Goal: Task Accomplishment & Management: Use online tool/utility

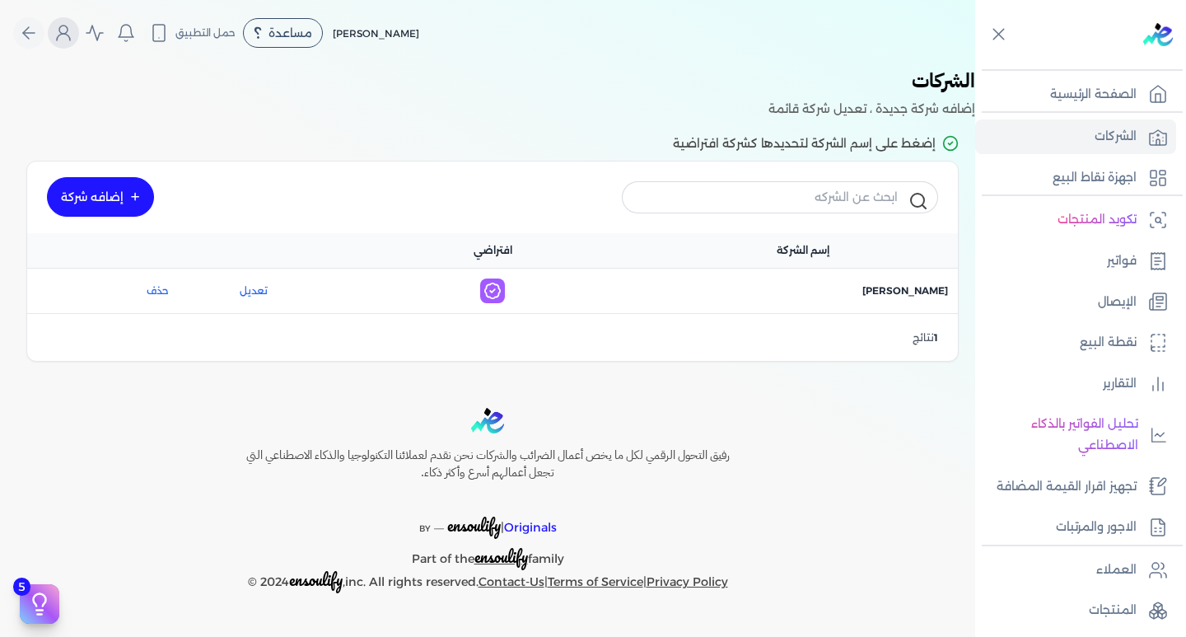
click at [73, 44] on button "Global" at bounding box center [63, 32] width 31 height 31
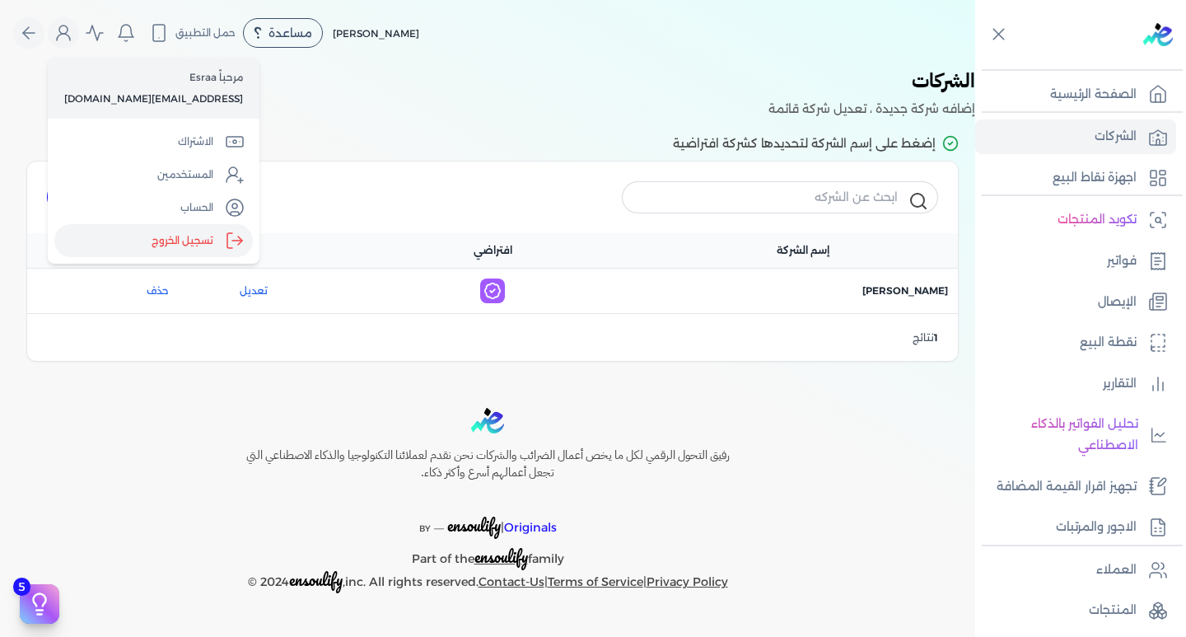
click at [190, 245] on label "تسجيل الخروج" at bounding box center [153, 240] width 198 height 33
click at [975, 66] on input "Close" at bounding box center [975, 66] width 0 height 0
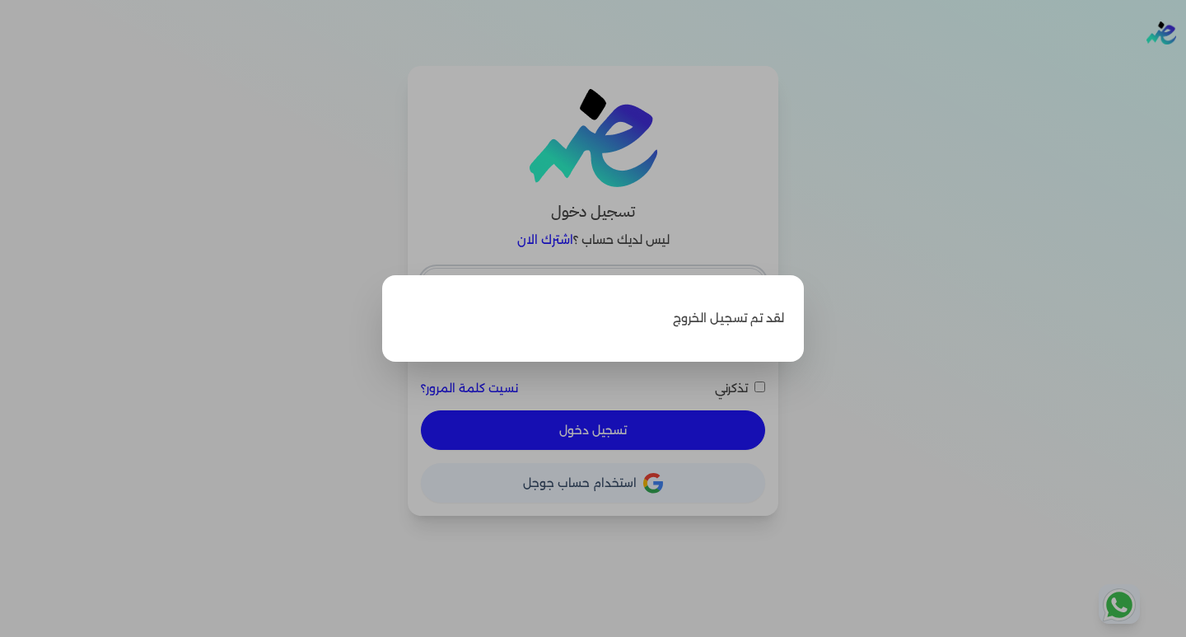
type input "[EMAIL_ADDRESS][DOMAIN_NAME]"
click at [377, 358] on label "Close" at bounding box center [593, 318] width 1186 height 637
click at [1185, 66] on input "Close" at bounding box center [1186, 66] width 0 height 0
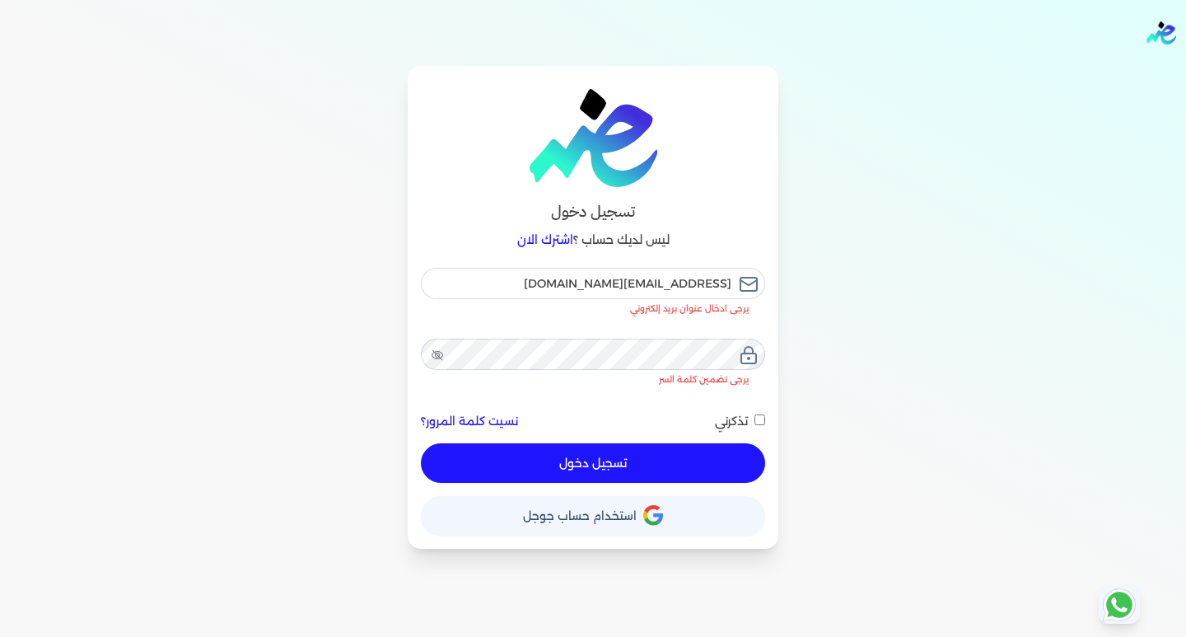
checkbox input "false"
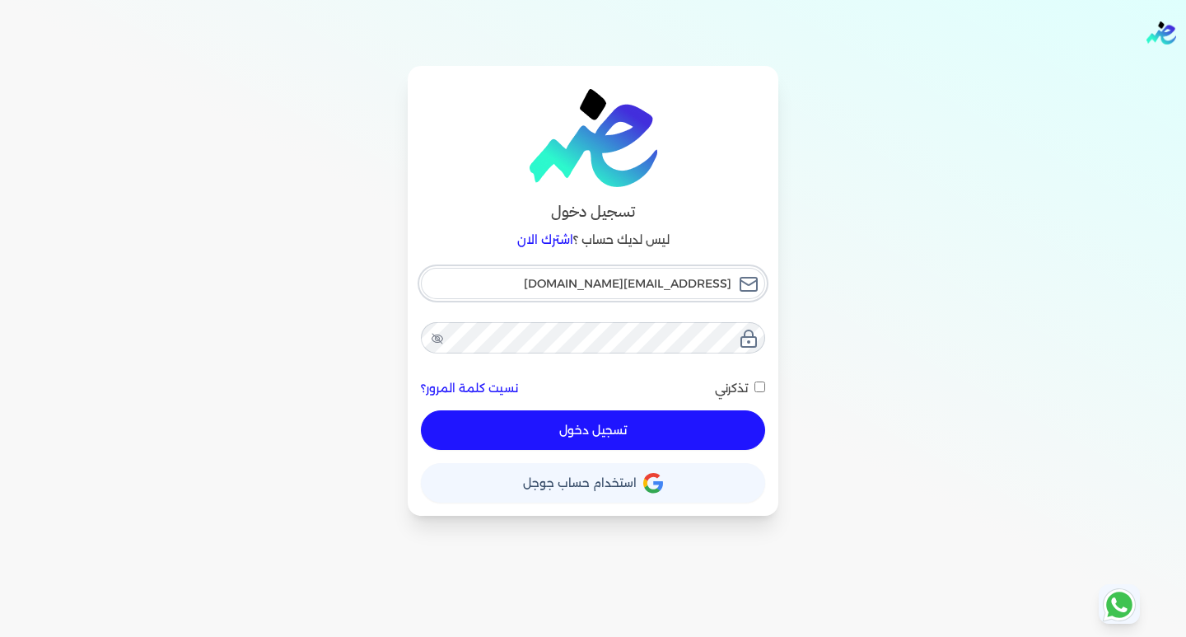
click at [571, 282] on input "[EMAIL_ADDRESS][DOMAIN_NAME]" at bounding box center [593, 283] width 344 height 31
type input "[EMAIL_ADDRESS][DOMAIN_NAME]"
click at [547, 439] on button "تسجيل دخول" at bounding box center [593, 430] width 344 height 40
checkbox input "false"
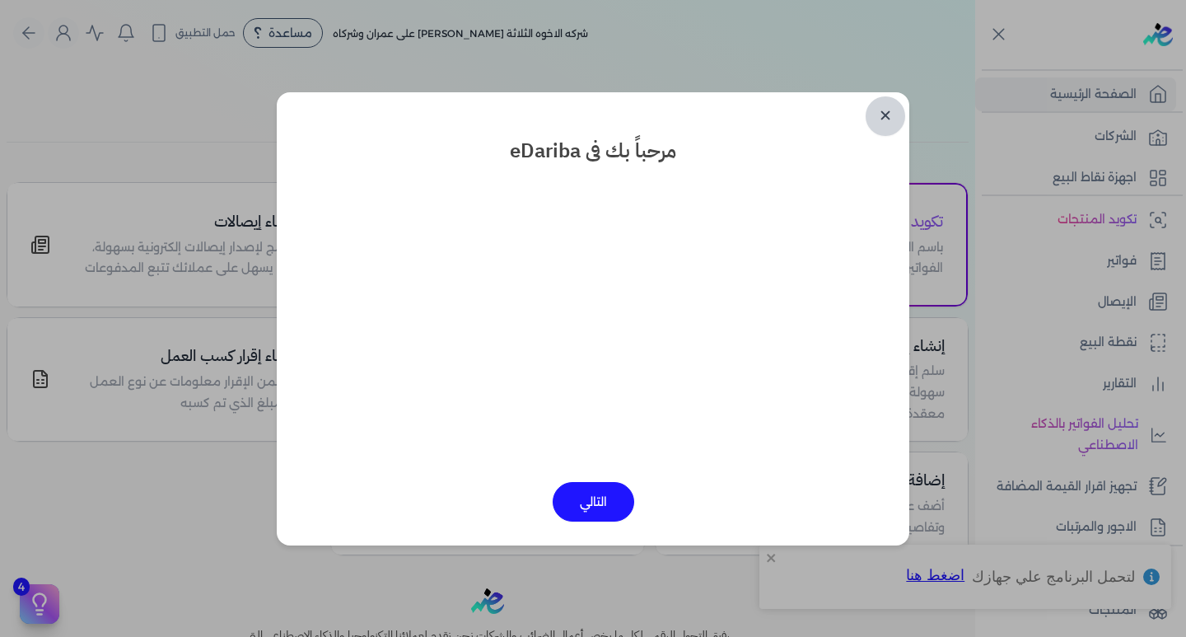
click at [890, 116] on link "✕" at bounding box center [886, 116] width 40 height 40
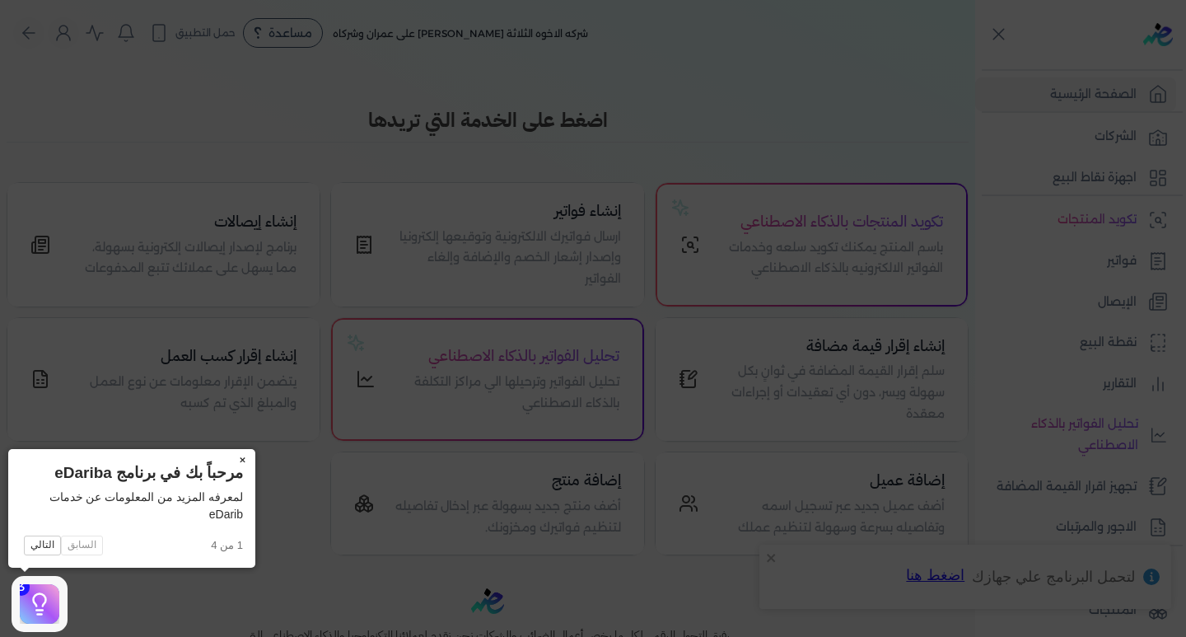
click at [238, 460] on button "×" at bounding box center [242, 460] width 26 height 23
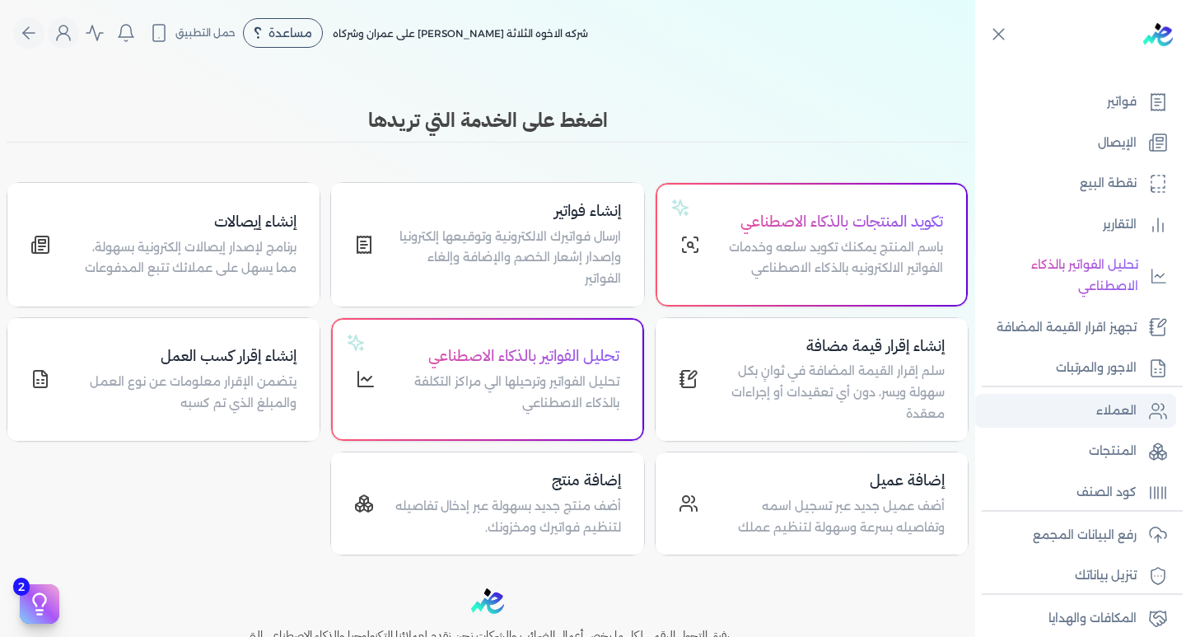
scroll to position [165, 0]
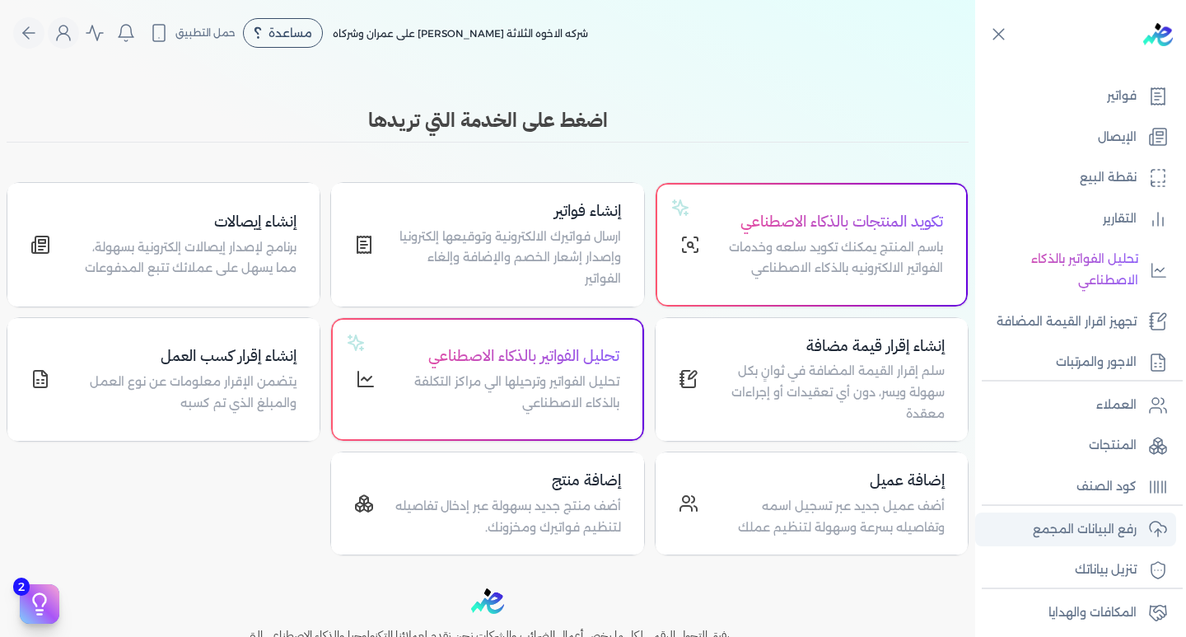
click at [1113, 544] on link "رفع البيانات المجمع" at bounding box center [1075, 529] width 201 height 35
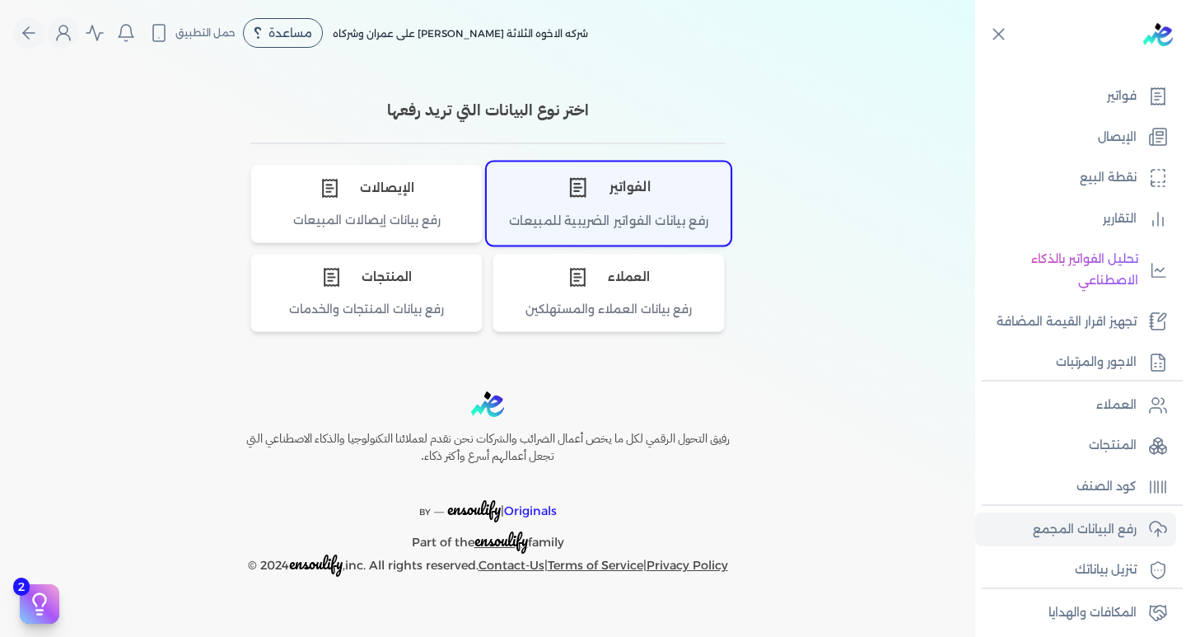
click at [616, 188] on div "الفواتير" at bounding box center [609, 186] width 242 height 49
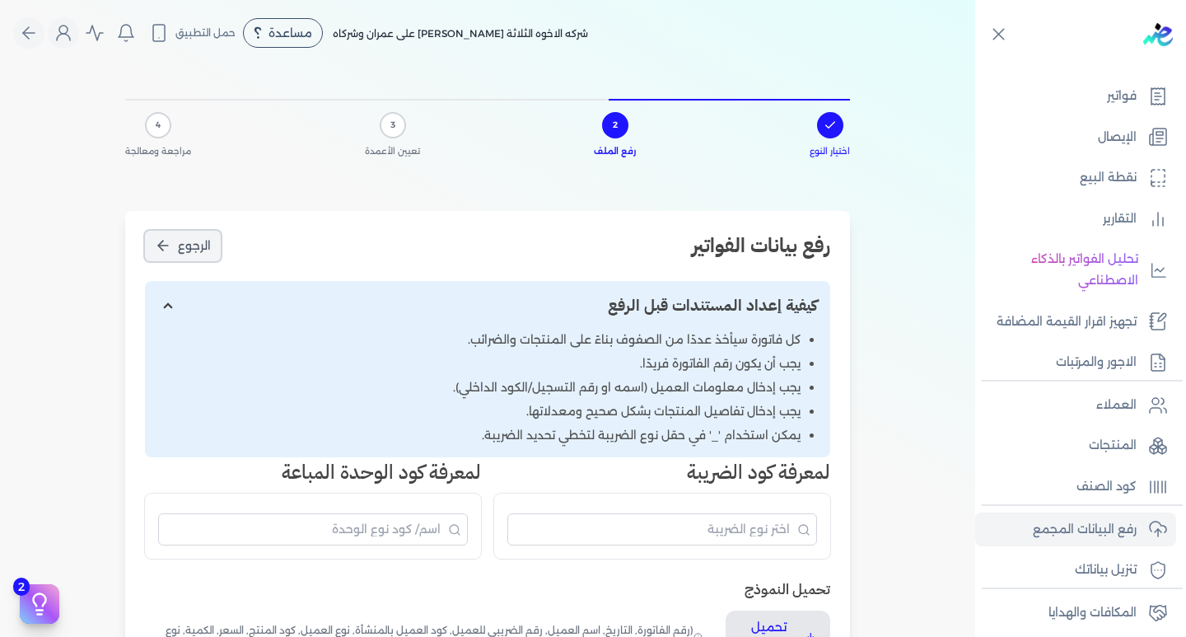
click at [163, 242] on icon "الرجوع" at bounding box center [163, 245] width 16 height 16
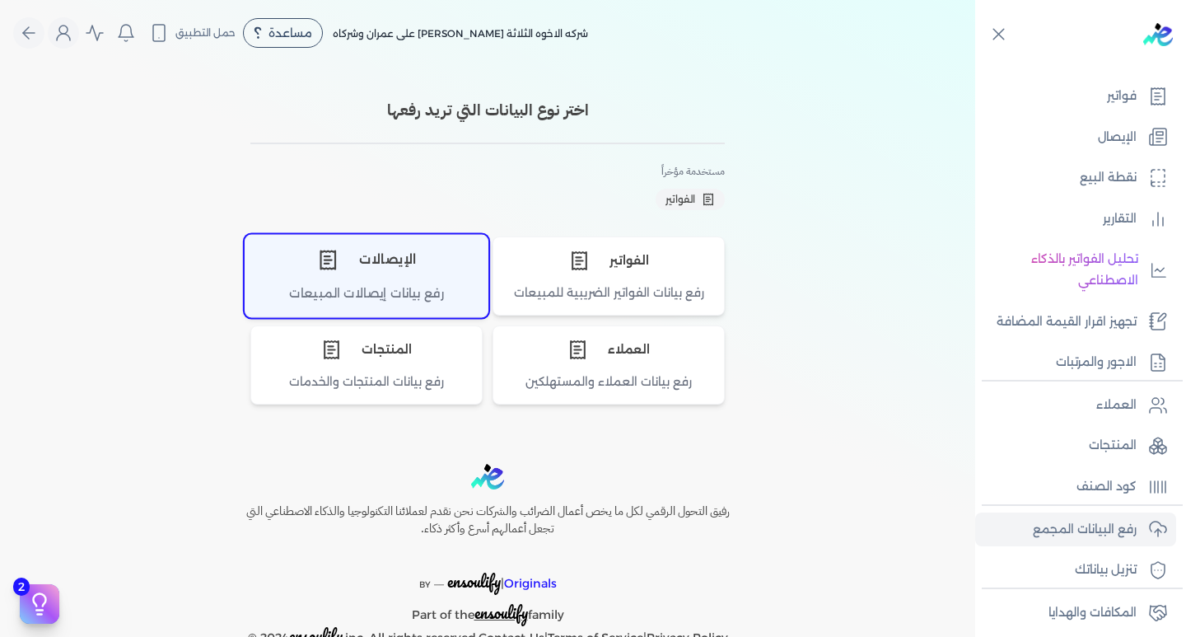
click at [448, 273] on div "الإيصالات" at bounding box center [366, 259] width 242 height 49
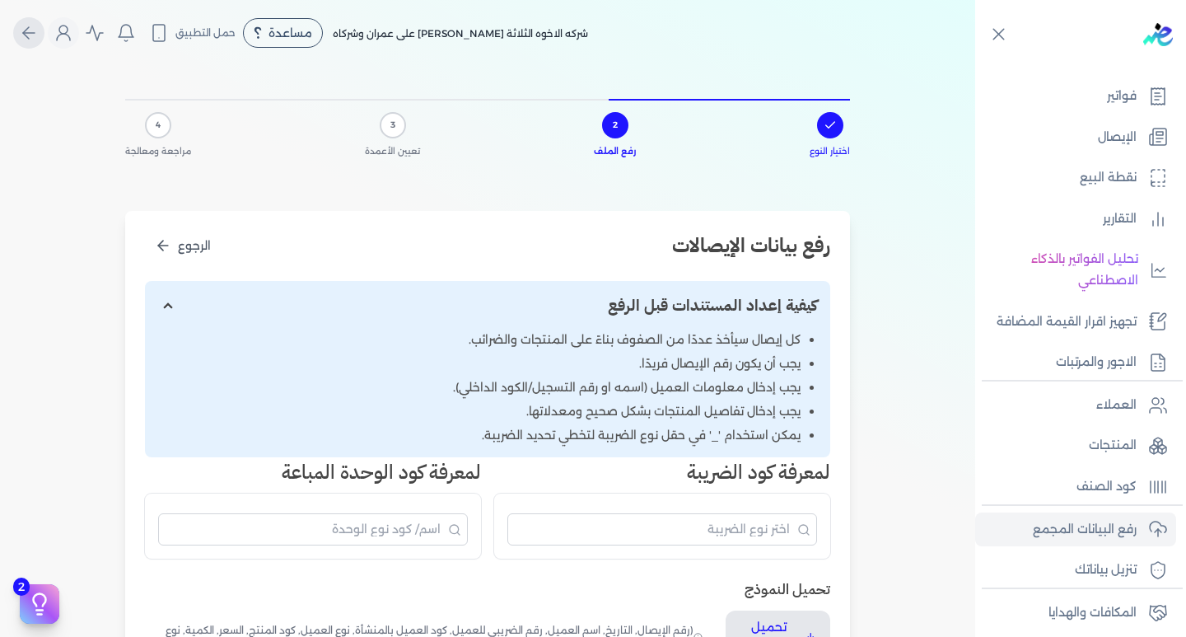
click at [21, 33] on button "Global" at bounding box center [28, 32] width 31 height 31
